Goal: Task Accomplishment & Management: Manage account settings

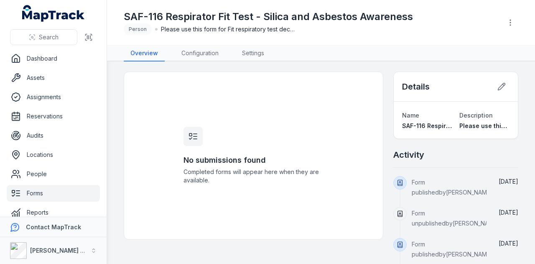
scroll to position [70, 0]
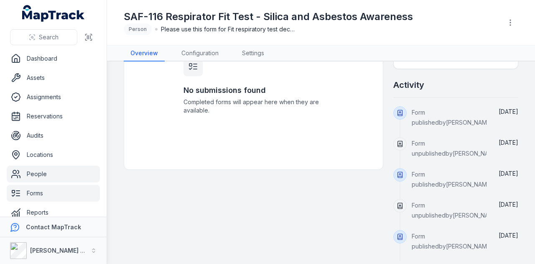
click at [56, 175] on link "People" at bounding box center [53, 173] width 93 height 17
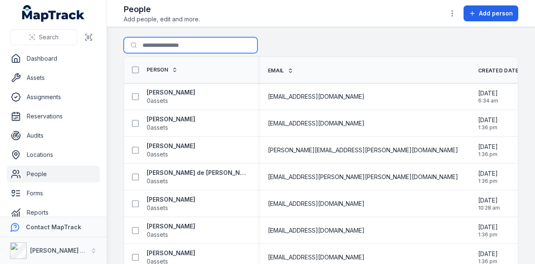
click at [167, 44] on input "Search for people" at bounding box center [191, 45] width 134 height 16
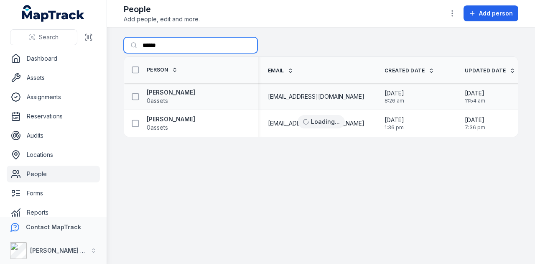
type input "******"
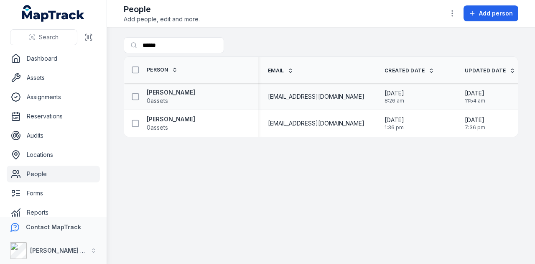
click at [180, 86] on div "[PERSON_NAME] 0 assets" at bounding box center [191, 96] width 134 height 23
click at [180, 90] on strong "[PERSON_NAME]" at bounding box center [171, 92] width 48 height 8
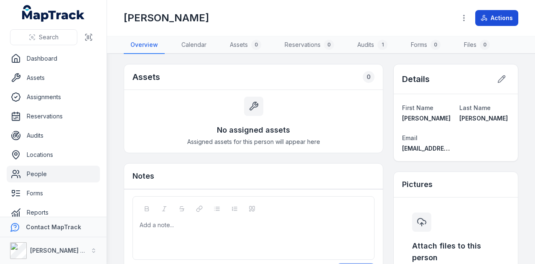
click at [499, 24] on button "Actions" at bounding box center [496, 18] width 43 height 16
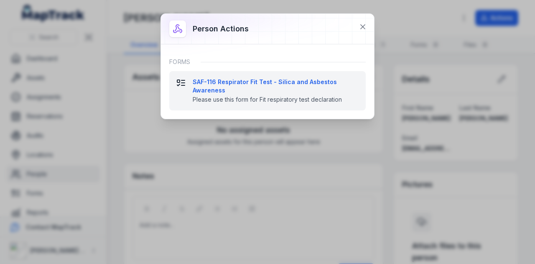
click at [320, 79] on strong "SAF-116 Respirator Fit Test - Silica and Asbestos Awareness" at bounding box center [276, 86] width 166 height 17
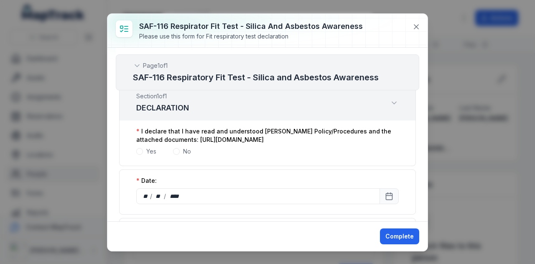
scroll to position [84, 0]
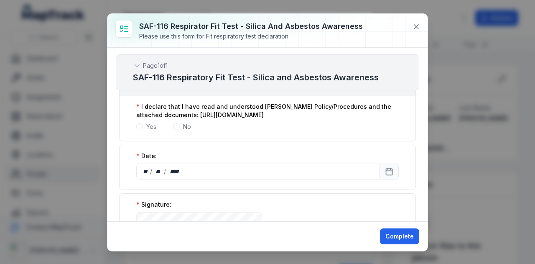
drag, startPoint x: 182, startPoint y: 131, endPoint x: 136, endPoint y: 122, distance: 46.3
click at [136, 119] on label "I declare that I have read and understood [PERSON_NAME] Policy/Procedures and t…" at bounding box center [267, 110] width 262 height 17
click at [232, 131] on div "Yes No" at bounding box center [267, 126] width 262 height 8
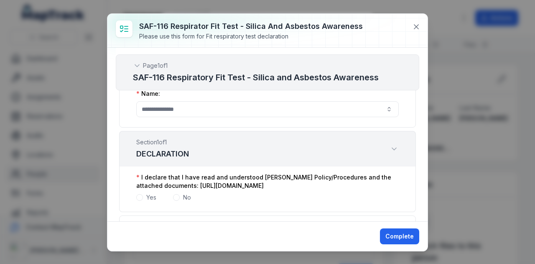
scroll to position [10, 0]
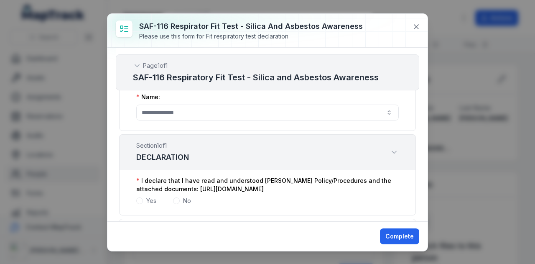
click at [140, 204] on span at bounding box center [139, 200] width 7 height 7
click at [140, 202] on span at bounding box center [139, 200] width 3 height 3
drag, startPoint x: 190, startPoint y: 204, endPoint x: 135, endPoint y: 194, distance: 56.1
click at [135, 194] on div "I declare that I have read and understood [PERSON_NAME] Policy/Procedures and t…" at bounding box center [267, 193] width 297 height 46
copy label "[URL][DOMAIN_NAME]"
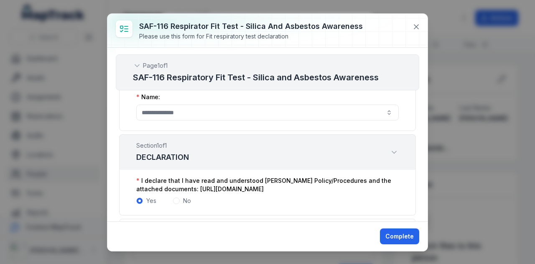
click at [303, 155] on div "Section 1 of 1 DECLARATION" at bounding box center [267, 151] width 297 height 35
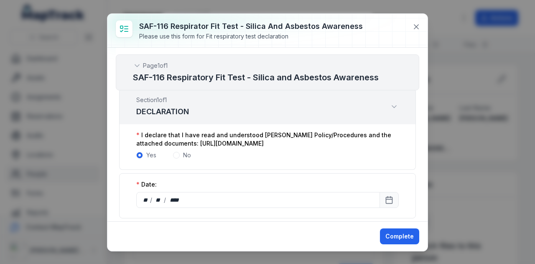
scroll to position [93, 0]
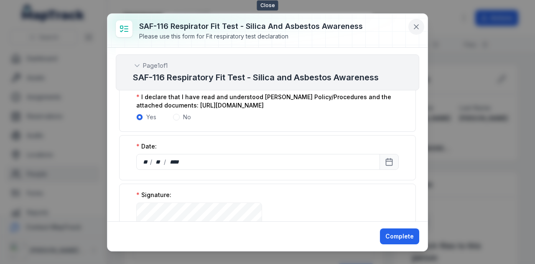
click at [419, 22] on button at bounding box center [416, 27] width 16 height 16
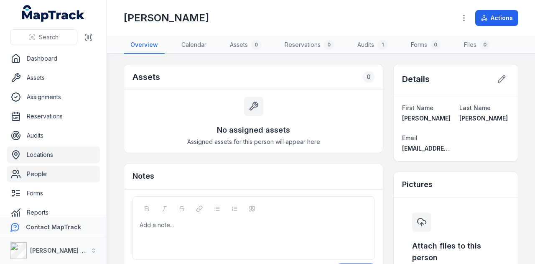
click at [61, 154] on link "Locations" at bounding box center [53, 154] width 93 height 17
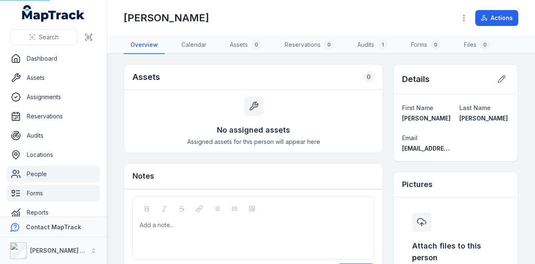
click at [59, 192] on link "Forms" at bounding box center [53, 193] width 93 height 17
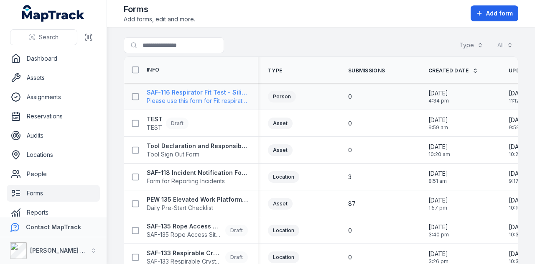
click at [191, 91] on strong "SAF-116 Respirator Fit Test - Silica and Asbestos Awareness" at bounding box center [197, 92] width 101 height 8
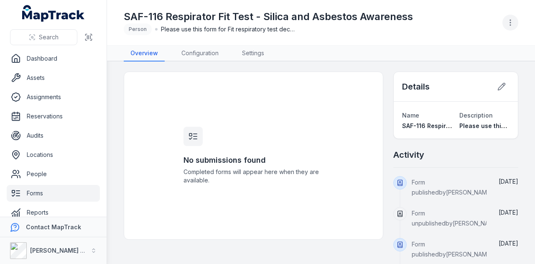
click at [506, 25] on icon "button" at bounding box center [510, 22] width 8 height 8
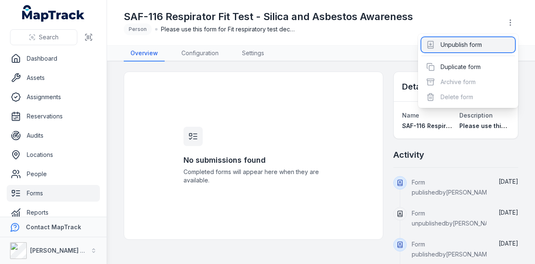
click at [472, 50] on div "Unpublish form" at bounding box center [468, 44] width 94 height 15
